Goal: Information Seeking & Learning: Learn about a topic

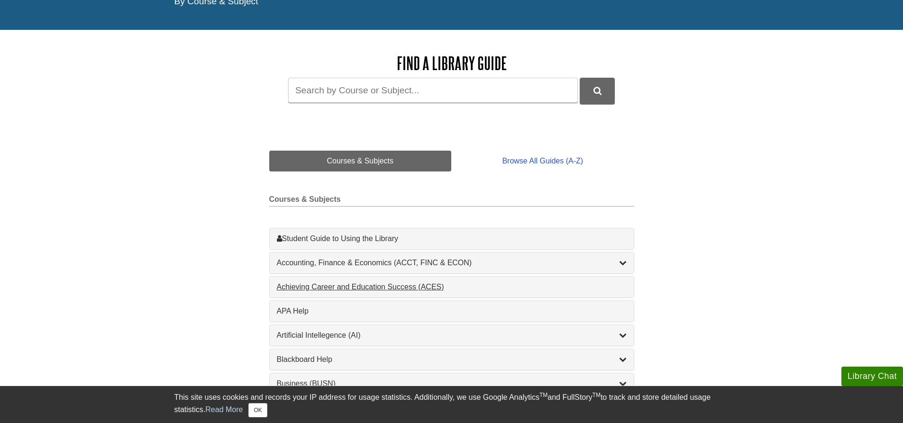
scroll to position [95, 0]
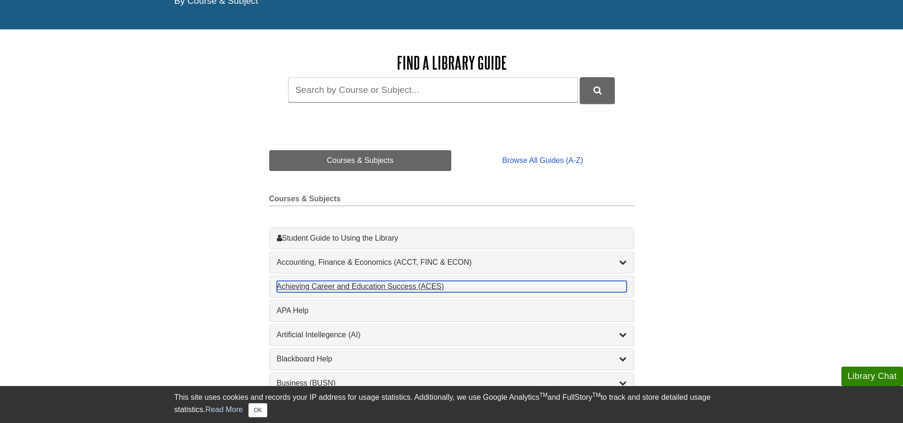
click at [321, 286] on div "Achieving Career and Education Success (ACES) , 1 guides" at bounding box center [452, 286] width 350 height 11
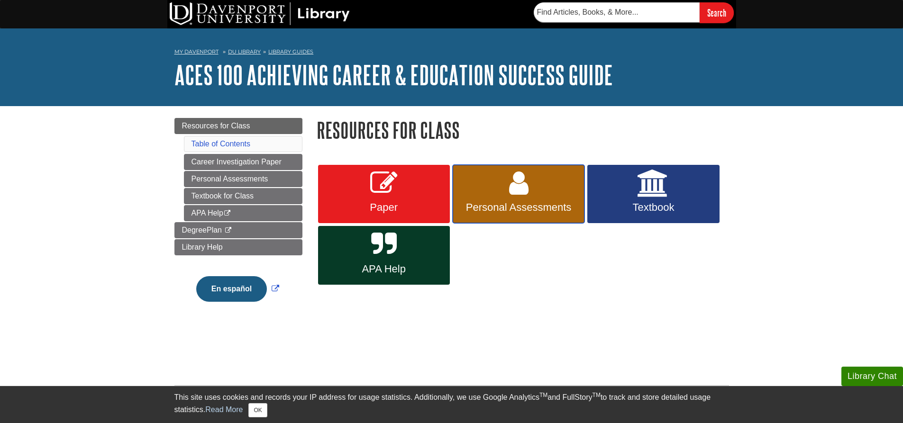
click at [515, 187] on icon at bounding box center [518, 183] width 19 height 27
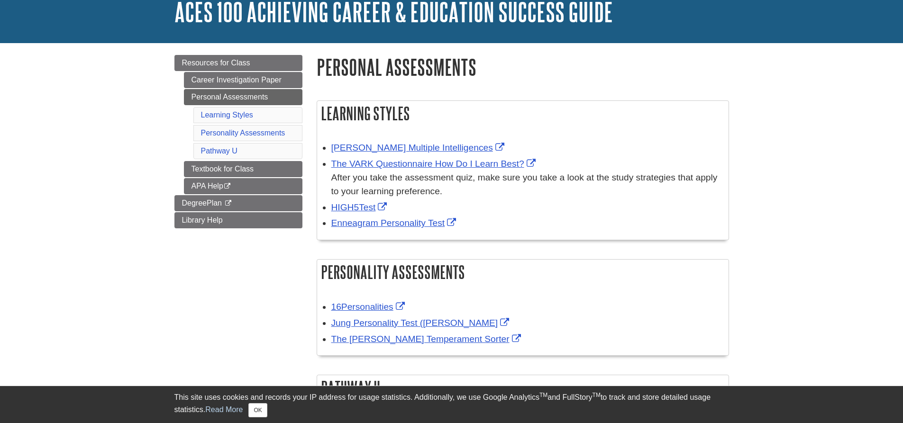
scroll to position [95, 0]
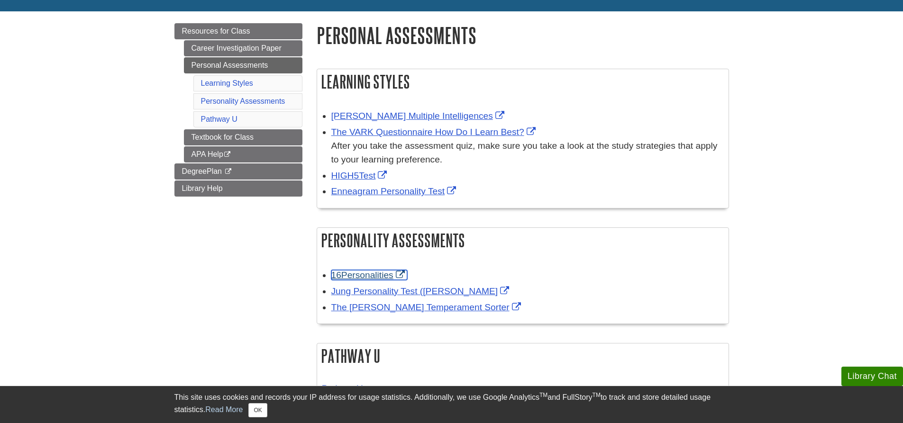
click at [360, 276] on link "16Personalities" at bounding box center [369, 275] width 76 height 10
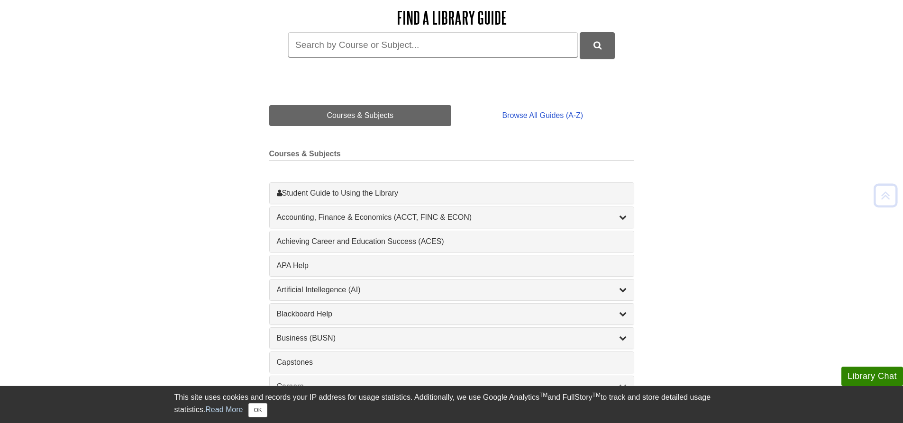
scroll to position [142, 0]
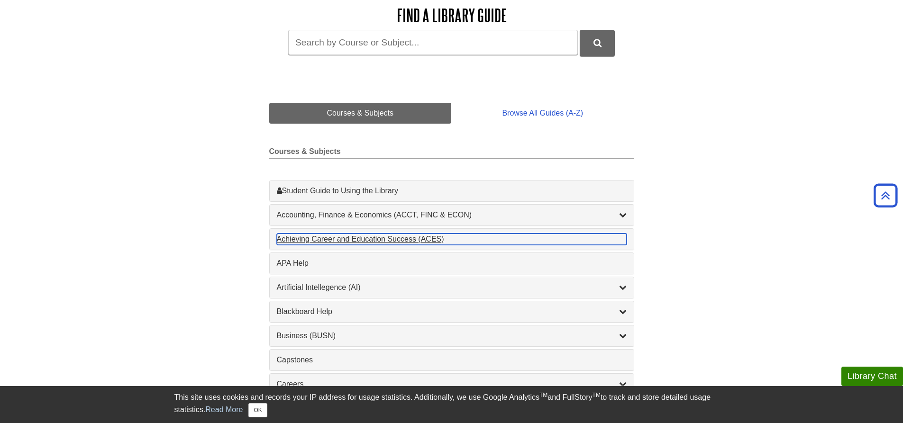
click at [309, 238] on div "Achieving Career and Education Success (ACES) , 1 guides" at bounding box center [452, 239] width 350 height 11
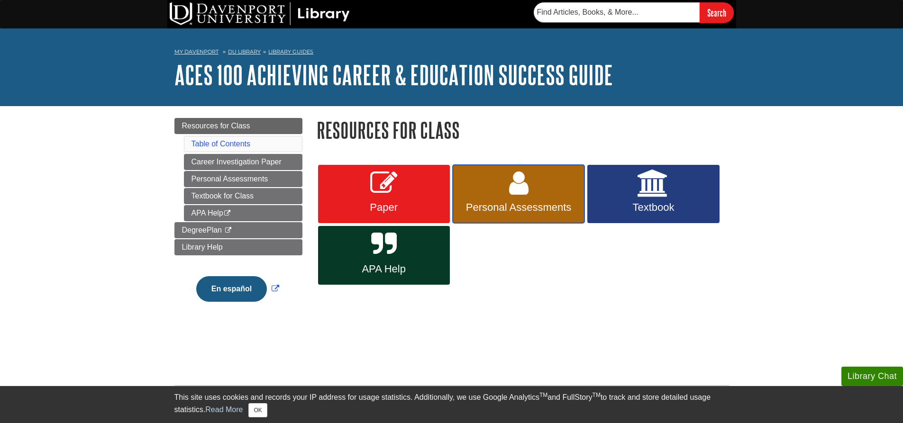
click at [526, 194] on icon at bounding box center [518, 183] width 19 height 27
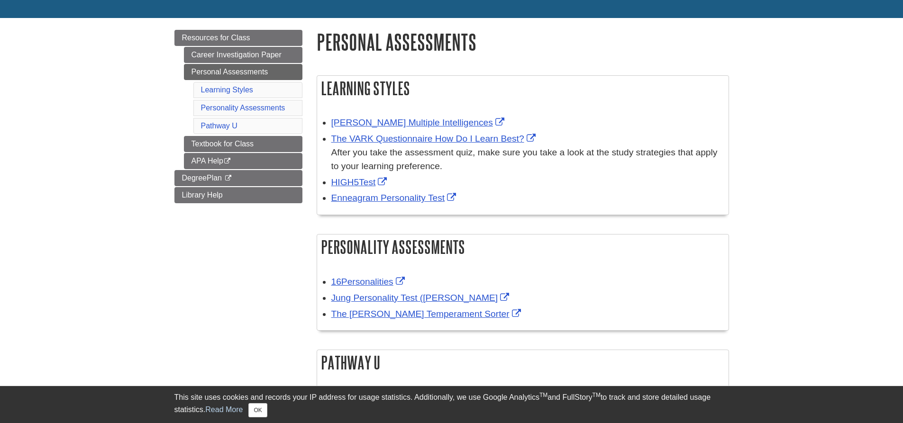
scroll to position [95, 0]
